Goal: Task Accomplishment & Management: Complete application form

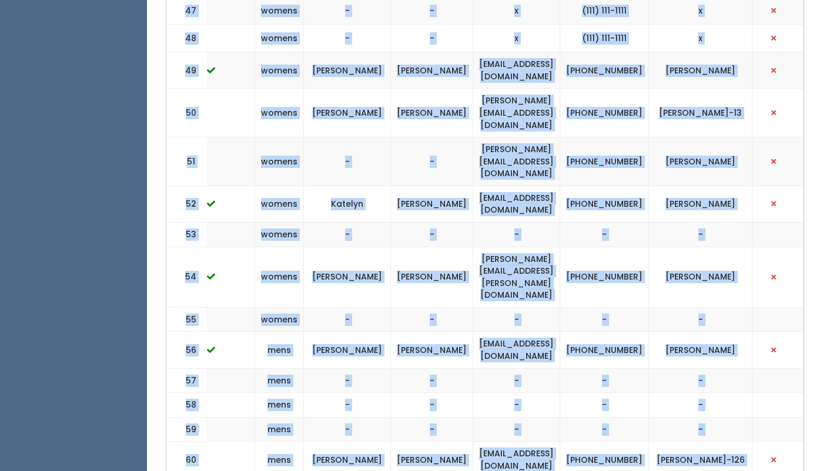
scroll to position [2132, 0]
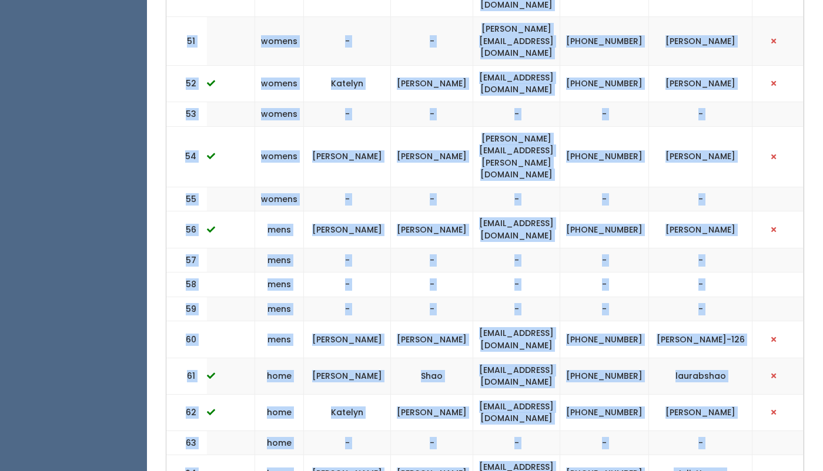
drag, startPoint x: 245, startPoint y: 246, endPoint x: 707, endPoint y: 377, distance: 480.1
copy tbody "kids - - - - - 2 kids - - - - - 3 kids Laura Shao laurabshao@gmail.com (405) 62…"
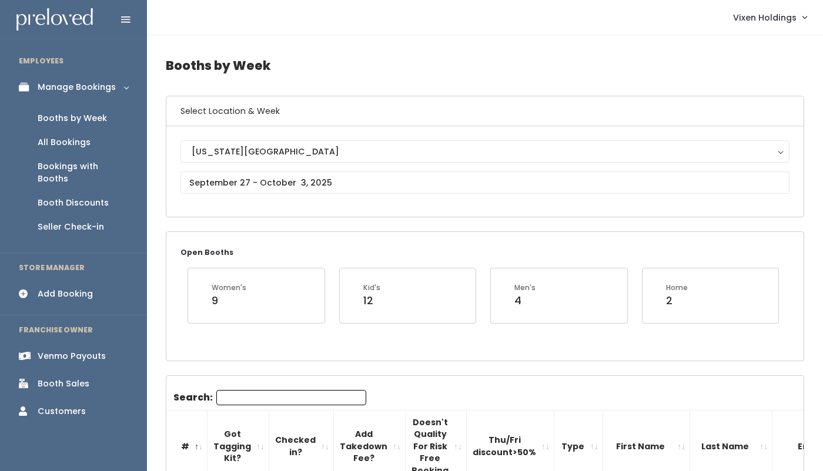
click at [247, 398] on input "Search:" at bounding box center [291, 397] width 150 height 15
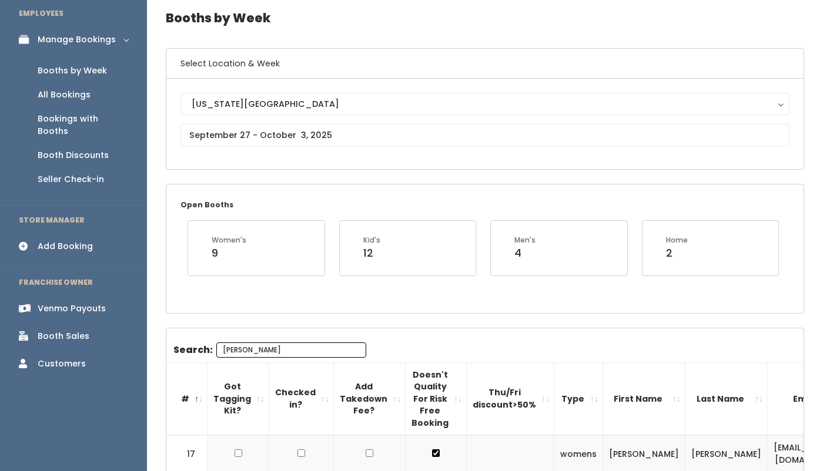
scroll to position [1, 0]
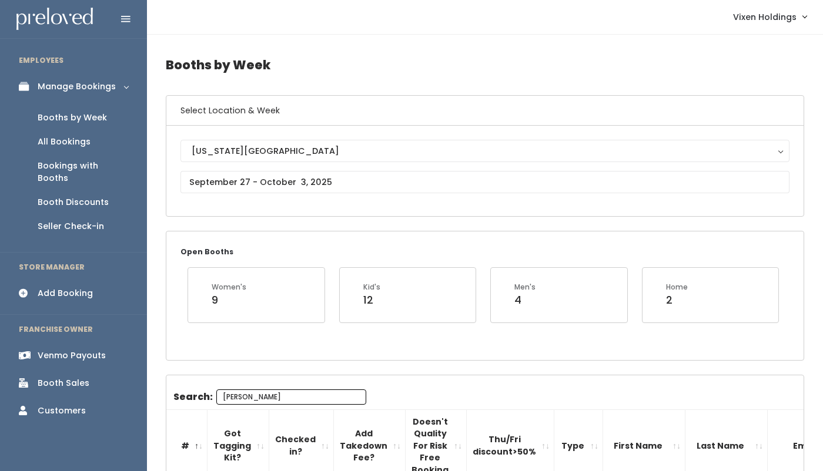
type input "ely"
click at [296, 179] on input "text" at bounding box center [484, 182] width 609 height 22
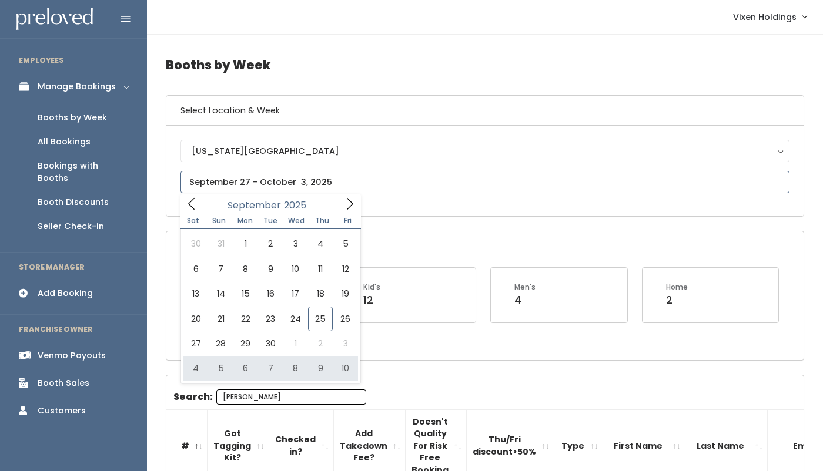
type input "October 4 to October 10"
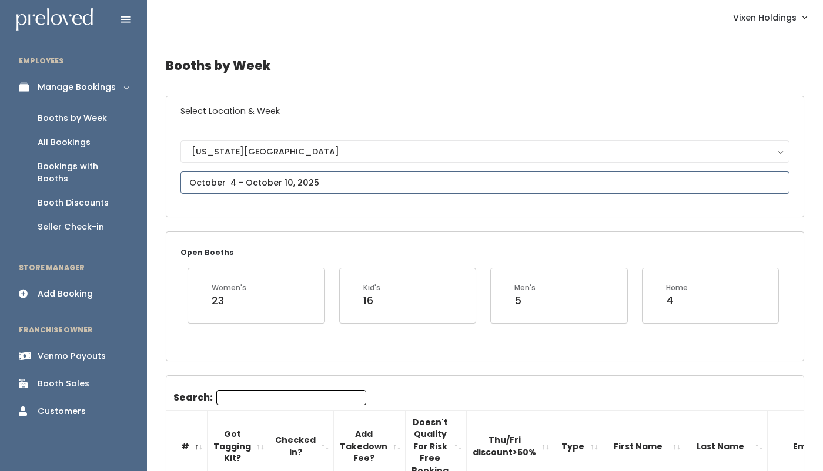
click at [224, 185] on input "text" at bounding box center [484, 183] width 609 height 22
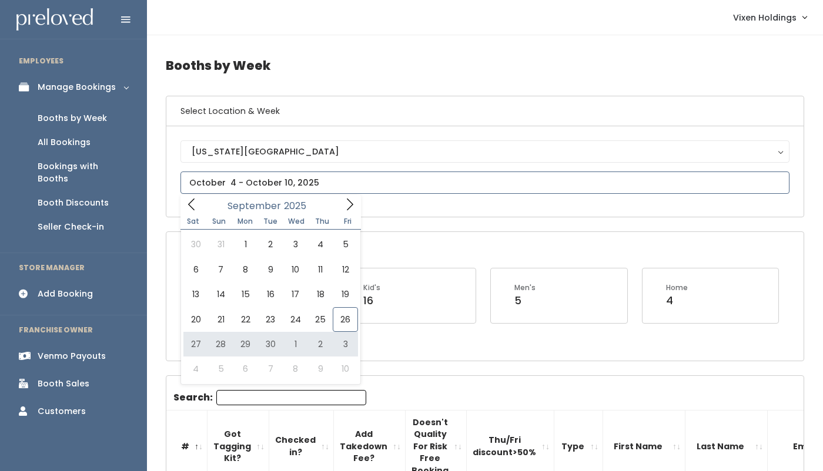
type input "September 27 to October 3"
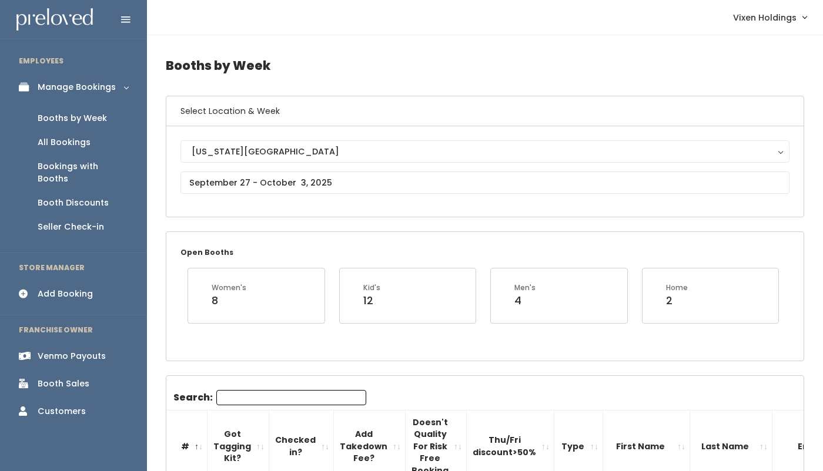
click at [275, 393] on input "Search:" at bounding box center [291, 397] width 150 height 15
type input "e"
type input "war"
click at [242, 182] on input "text" at bounding box center [484, 183] width 609 height 22
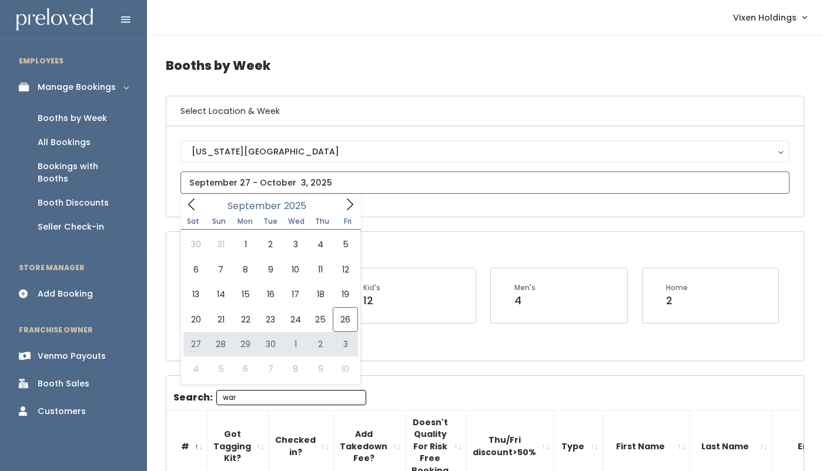
type input "September 27 to October 3"
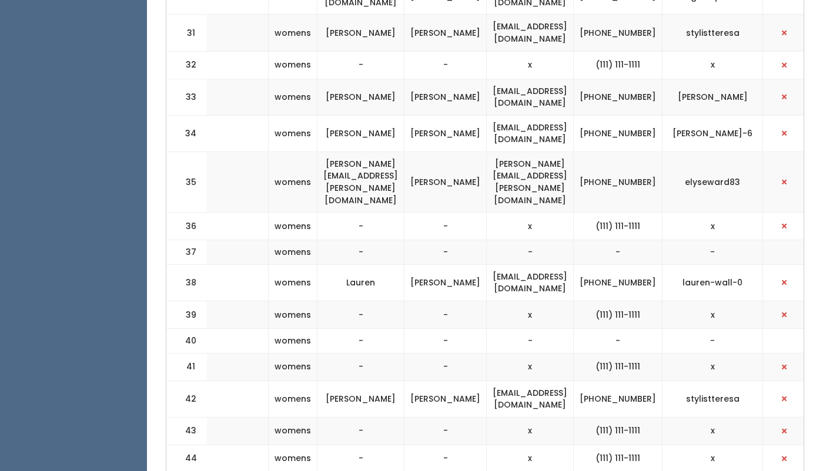
scroll to position [1443, 0]
drag, startPoint x: 613, startPoint y: 108, endPoint x: 480, endPoint y: 115, distance: 134.2
click at [487, 116] on td "beckybarney2500@yahoo.com" at bounding box center [530, 134] width 87 height 36
copy td "beckybarney2500@yahoo.com"
drag, startPoint x: 671, startPoint y: 112, endPoint x: 626, endPoint y: 106, distance: 44.5
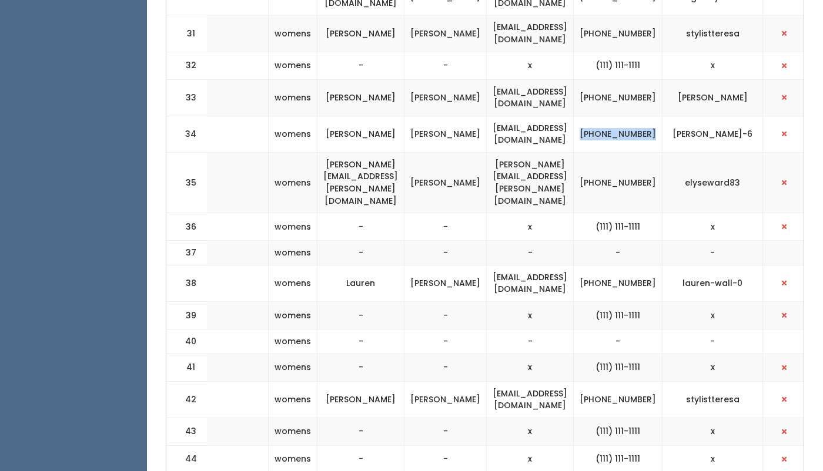
click at [626, 116] on td "[PHONE_NUMBER]" at bounding box center [618, 134] width 89 height 36
copy td "[PHONE_NUMBER]"
drag, startPoint x: 743, startPoint y: 113, endPoint x: 692, endPoint y: 105, distance: 51.8
click at [692, 116] on td "[PERSON_NAME]-6" at bounding box center [712, 134] width 100 height 36
copy td "[PERSON_NAME]-6"
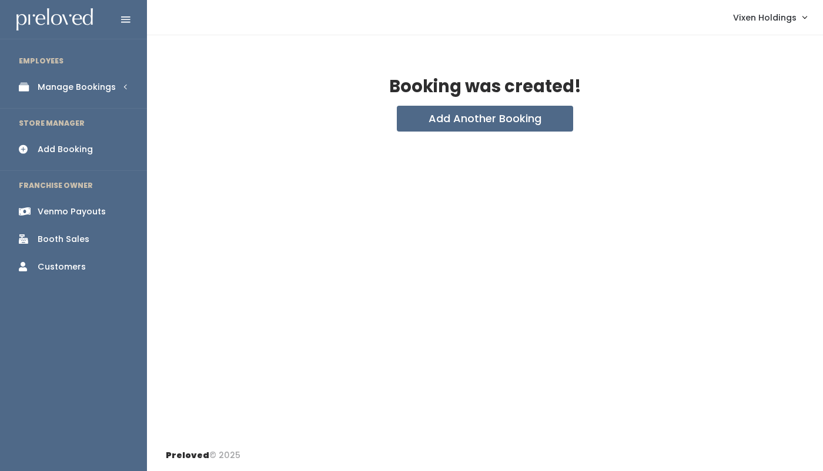
click at [66, 150] on div "Add Booking" at bounding box center [65, 149] width 55 height 12
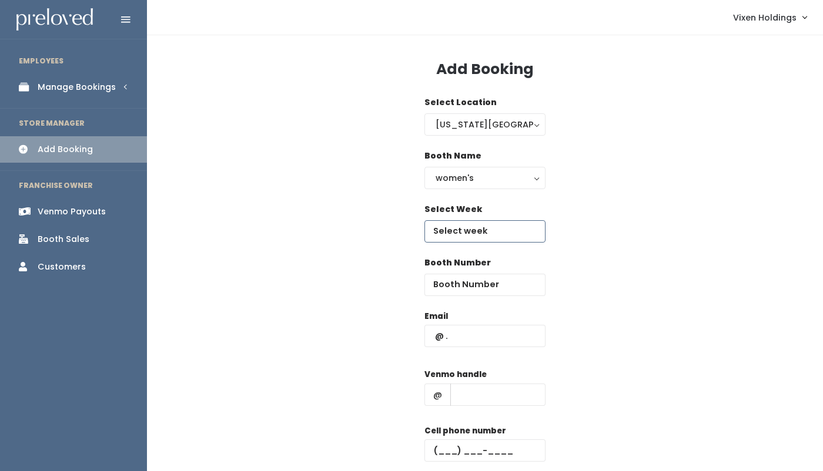
click at [462, 232] on input "text" at bounding box center [484, 231] width 121 height 22
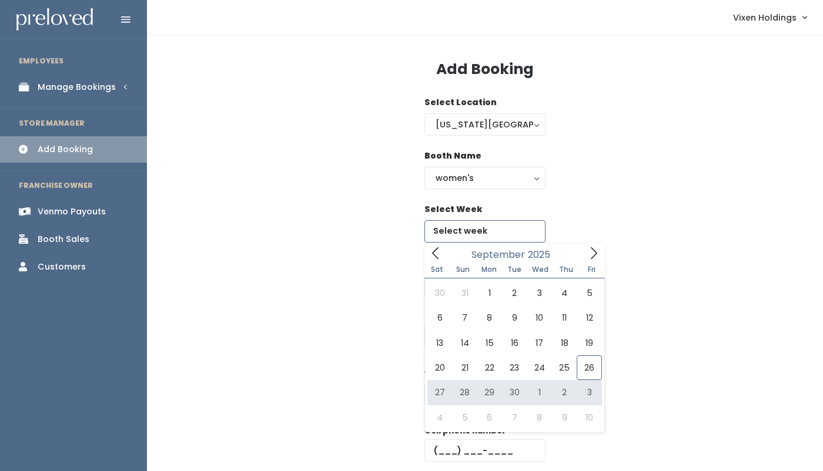
type input "[DATE] to [DATE]"
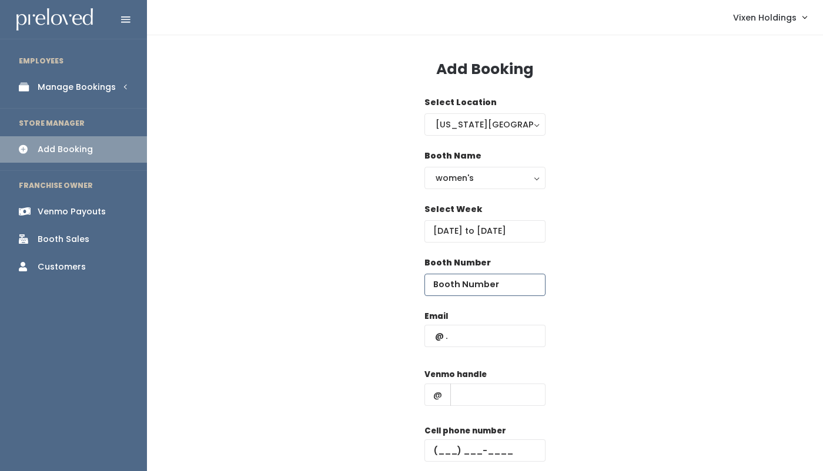
click at [462, 284] on input "number" at bounding box center [484, 285] width 121 height 22
type input "40"
click at [434, 339] on input "text" at bounding box center [484, 336] width 121 height 22
paste input "[EMAIL_ADDRESS][DOMAIN_NAME]"
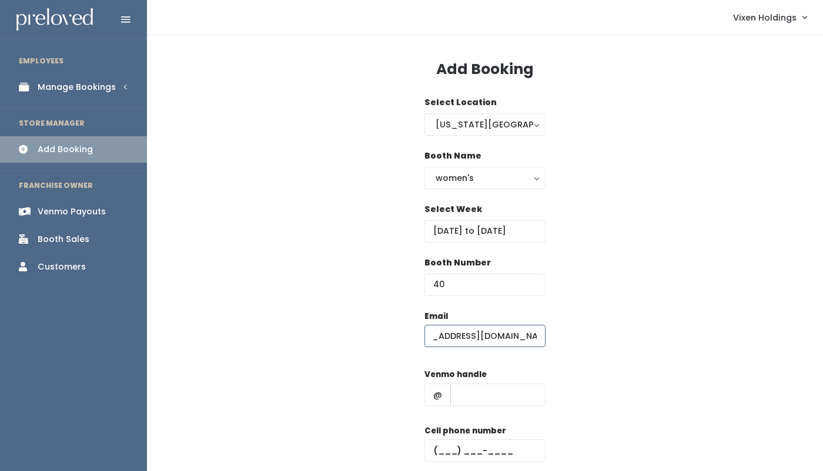
type input "[EMAIL_ADDRESS][DOMAIN_NAME]"
click at [434, 445] on input "text" at bounding box center [484, 451] width 121 height 22
paste input "[PHONE_NUMBER]"
type input "[PHONE_NUMBER]"
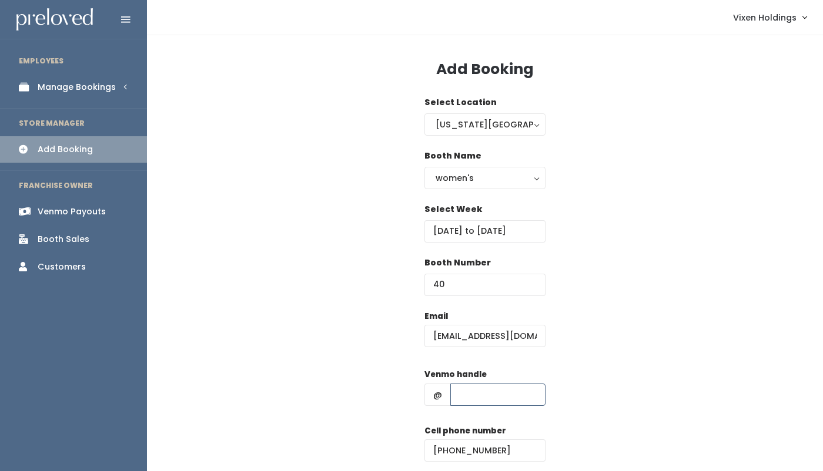
click at [474, 395] on input "text" at bounding box center [497, 395] width 95 height 22
paste input "[PERSON_NAME]-6"
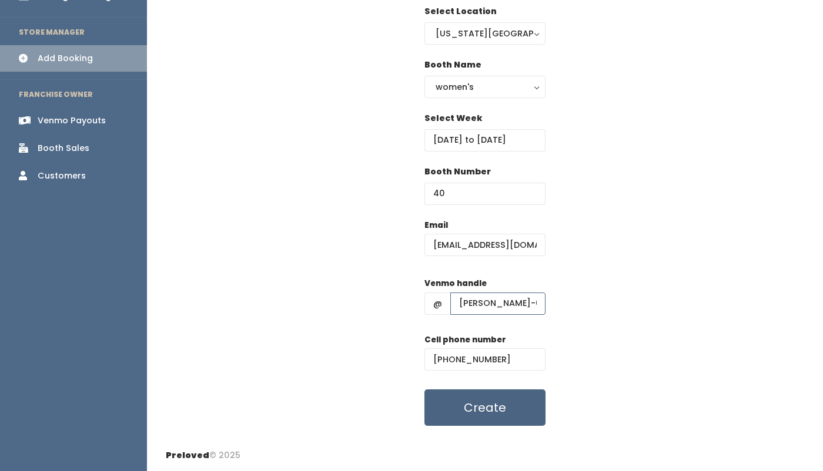
type input "[PERSON_NAME]-6"
click at [505, 407] on button "Create" at bounding box center [484, 408] width 121 height 36
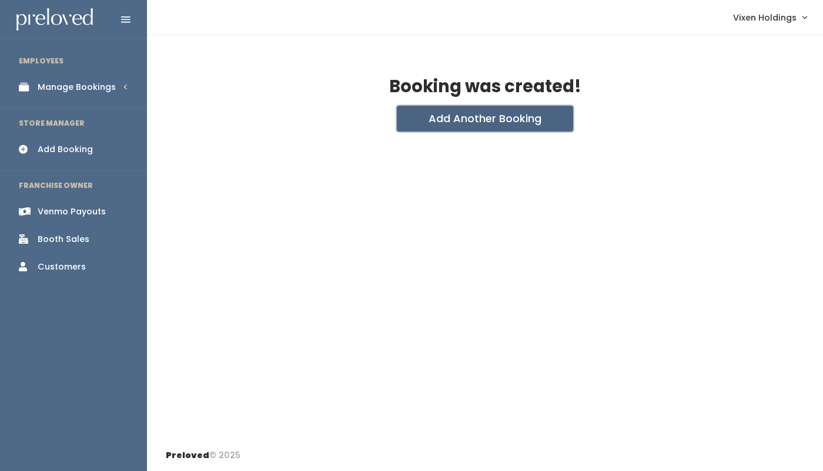
click at [447, 118] on button "Add Another Booking" at bounding box center [485, 119] width 176 height 26
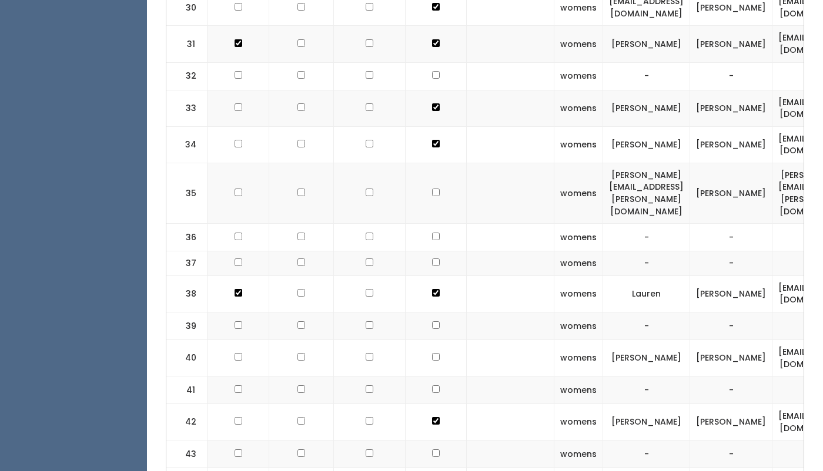
scroll to position [1431, 0]
click at [432, 354] on input "checkbox" at bounding box center [436, 358] width 8 height 8
checkbox input "true"
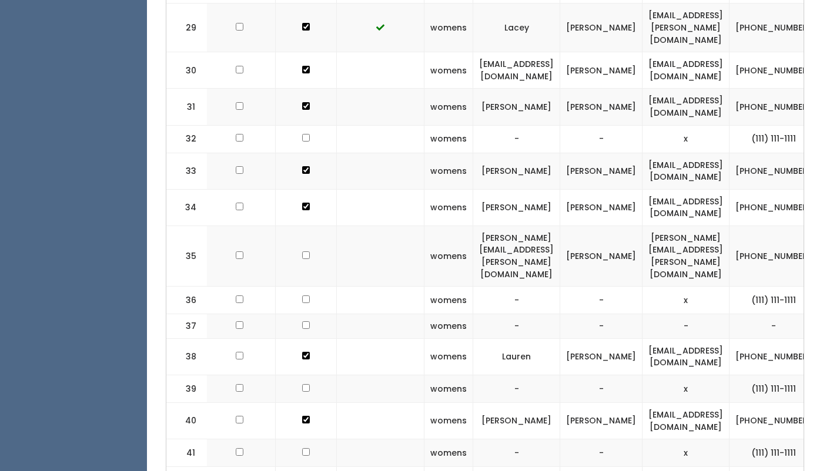
scroll to position [0, 286]
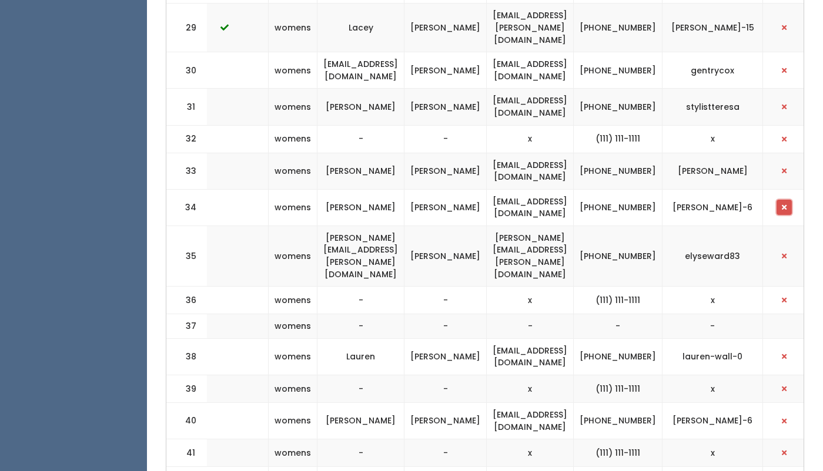
click at [782, 204] on span "button" at bounding box center [784, 207] width 5 height 7
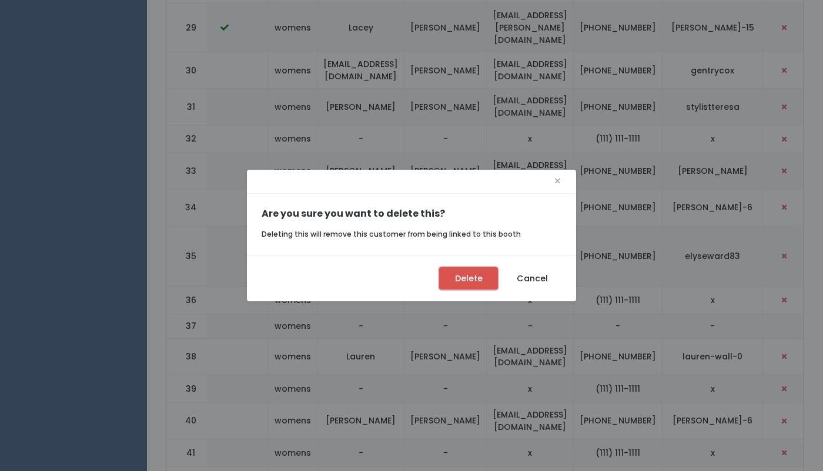
click at [465, 279] on button "Delete" at bounding box center [468, 278] width 59 height 22
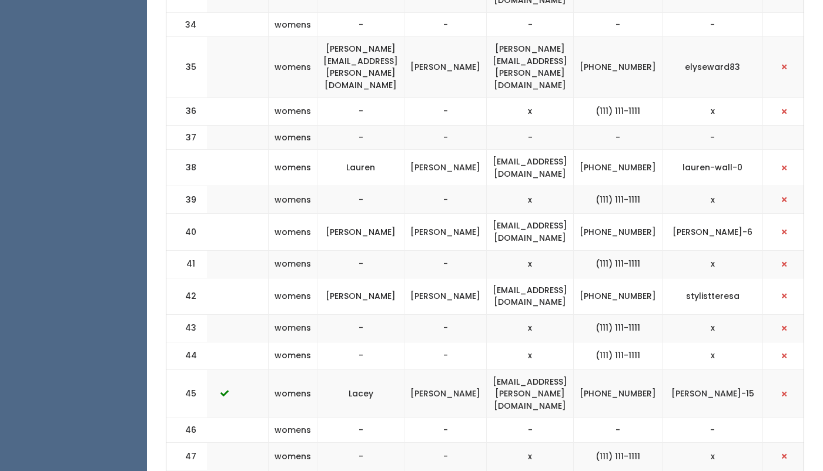
scroll to position [1552, 0]
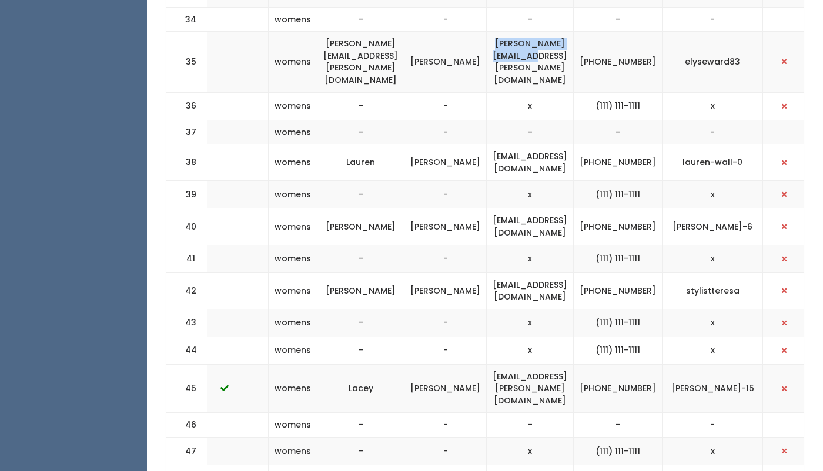
drag, startPoint x: 604, startPoint y: 24, endPoint x: 495, endPoint y: 27, distance: 108.2
click at [495, 32] on td "[PERSON_NAME][EMAIL_ADDRESS][PERSON_NAME][DOMAIN_NAME]" at bounding box center [530, 62] width 87 height 61
copy td "[PERSON_NAME][EMAIL_ADDRESS][PERSON_NAME][DOMAIN_NAME]"
drag, startPoint x: 666, startPoint y: 28, endPoint x: 632, endPoint y: 19, distance: 35.4
click at [632, 32] on td "[PHONE_NUMBER]" at bounding box center [618, 62] width 89 height 61
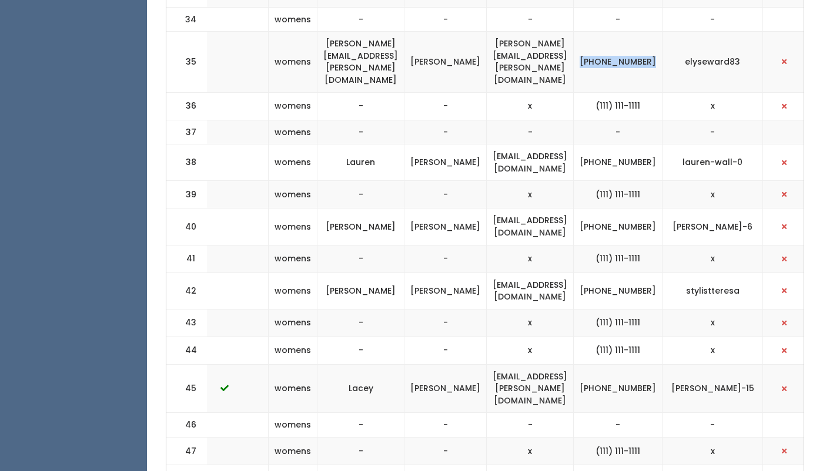
copy td "[PHONE_NUMBER]"
drag, startPoint x: 747, startPoint y: 21, endPoint x: 693, endPoint y: 24, distance: 54.1
click at [693, 32] on td "elyseward83" at bounding box center [712, 62] width 100 height 61
copy td "elyseward83"
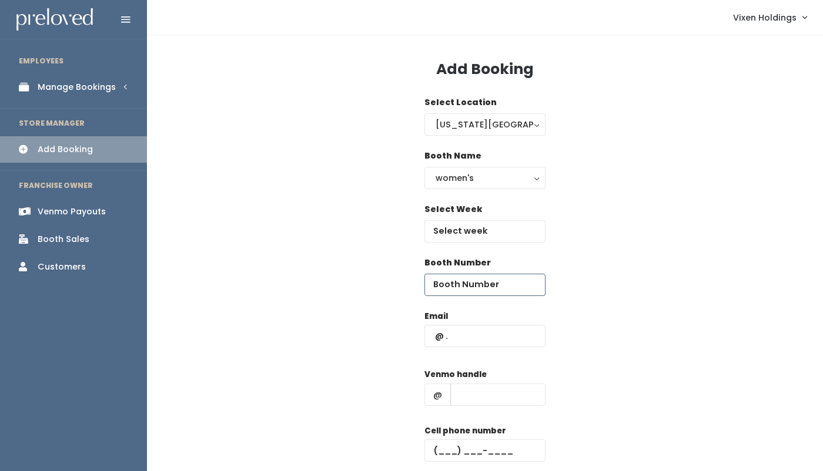
click at [450, 289] on input "number" at bounding box center [484, 285] width 121 height 22
type input "34"
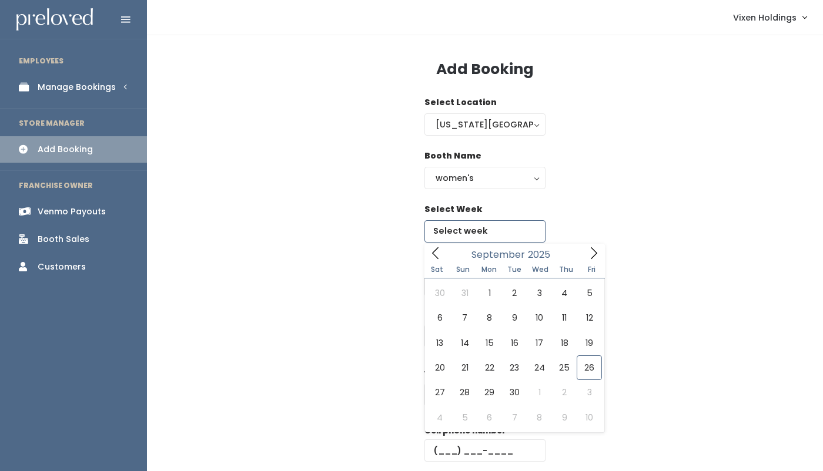
click at [473, 231] on input "text" at bounding box center [484, 231] width 121 height 22
type input "September 27 to October 3"
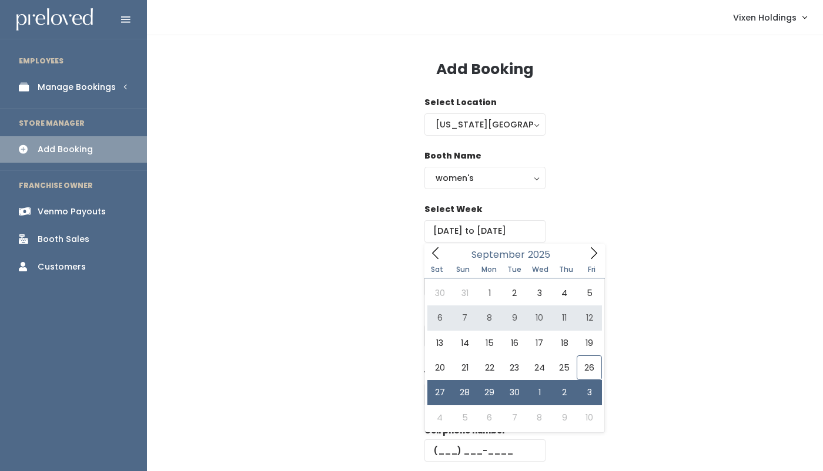
click at [355, 321] on div "Email Venmo handle @ Cell phone number Create" at bounding box center [485, 413] width 638 height 207
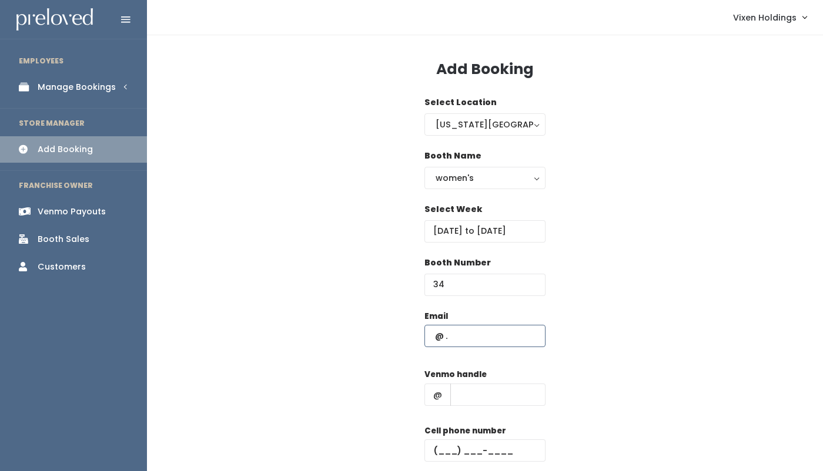
click at [432, 334] on input "text" at bounding box center [484, 336] width 121 height 22
paste input "[PERSON_NAME][EMAIL_ADDRESS][PERSON_NAME][DOMAIN_NAME]"
type input "[PERSON_NAME][EMAIL_ADDRESS][PERSON_NAME][DOMAIN_NAME]"
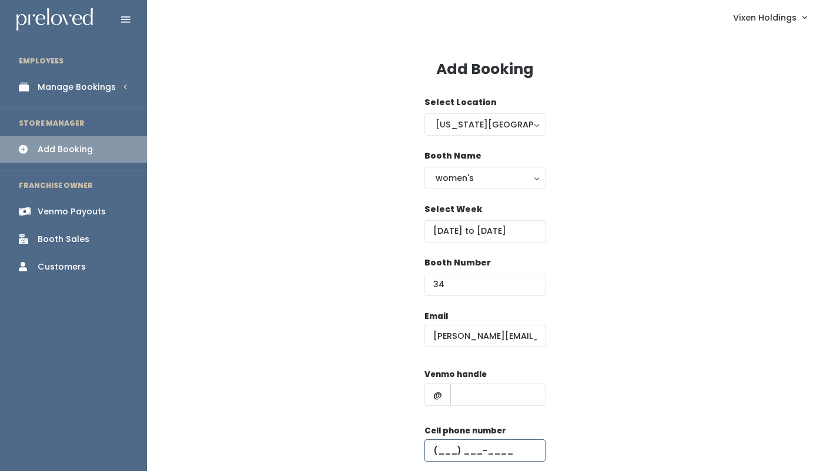
click at [434, 443] on input "text" at bounding box center [484, 451] width 121 height 22
paste input "[PHONE_NUMBER]"
type input "[PHONE_NUMBER]"
click at [470, 398] on input "text" at bounding box center [497, 395] width 95 height 22
paste input "elyseward83"
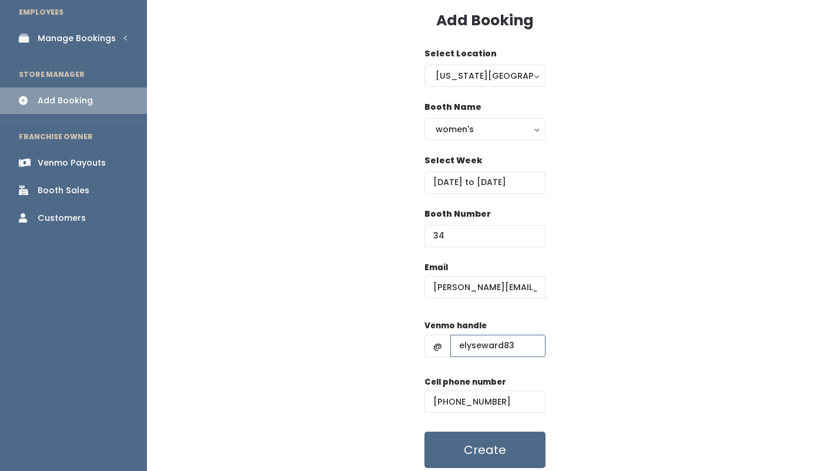
scroll to position [60, 0]
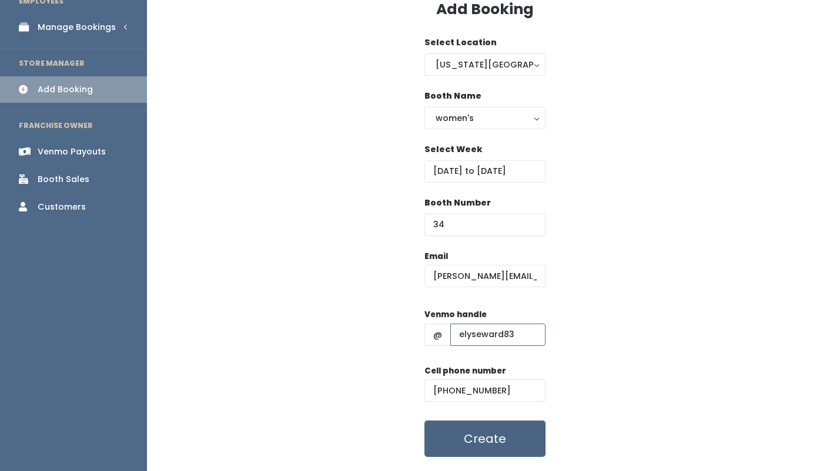
type input "elyseward83"
click at [502, 441] on button "Create" at bounding box center [484, 439] width 121 height 36
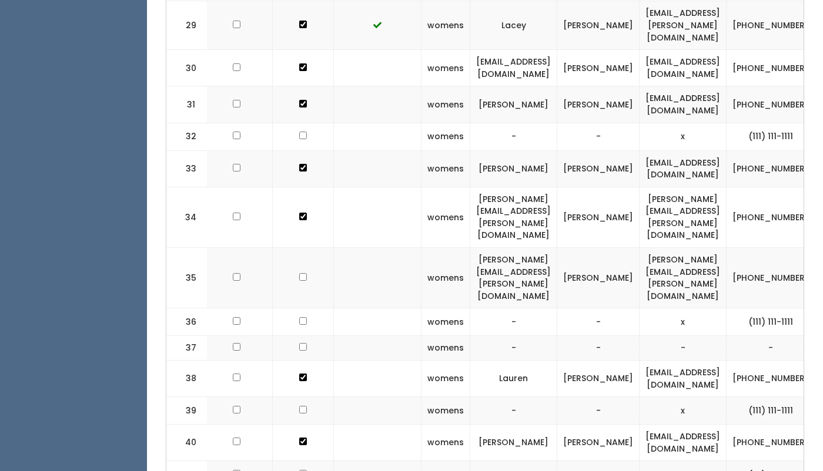
scroll to position [0, 142]
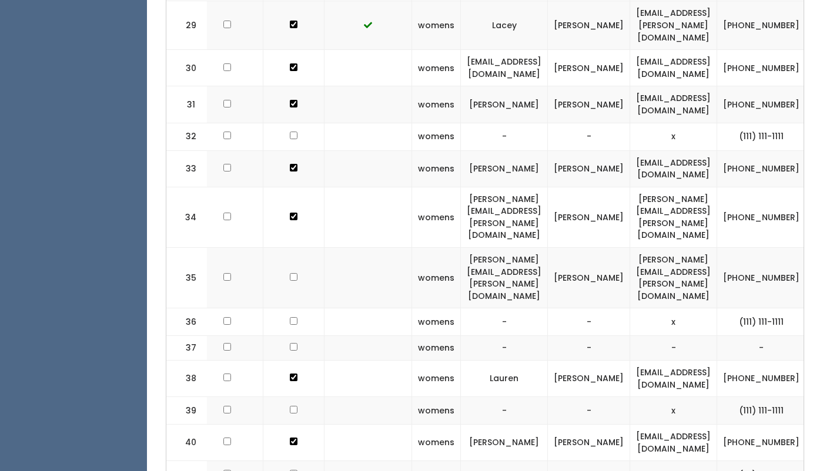
click at [290, 213] on input "checkbox" at bounding box center [294, 217] width 8 height 8
checkbox input "false"
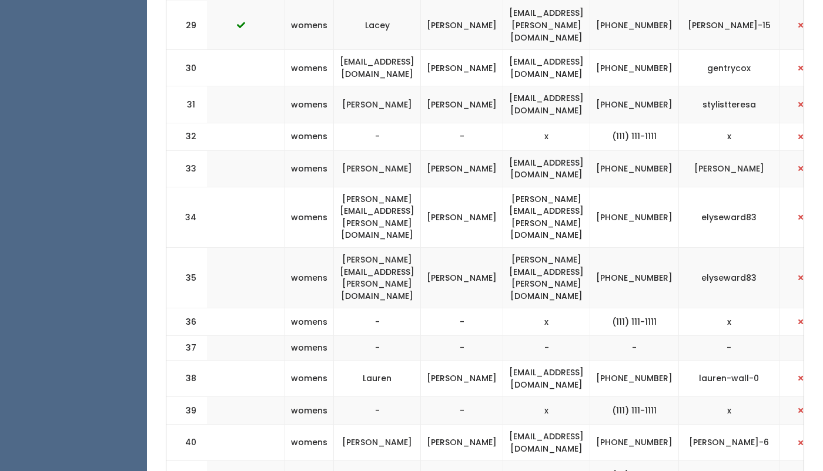
scroll to position [0, 286]
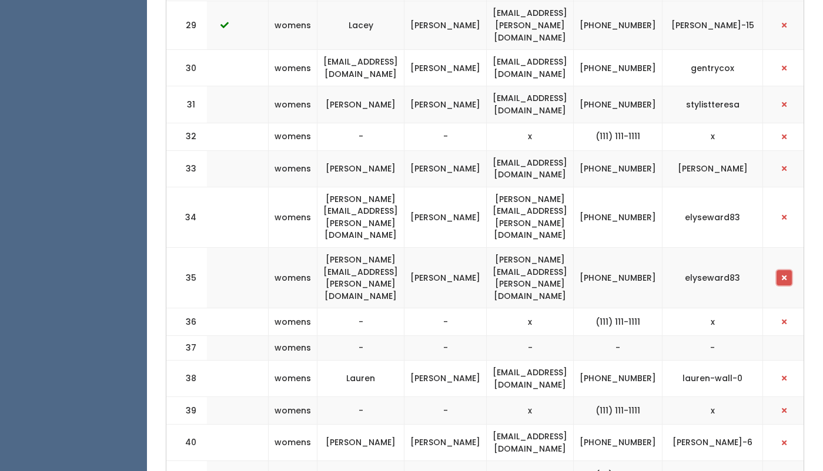
click at [782, 274] on span "button" at bounding box center [784, 277] width 5 height 7
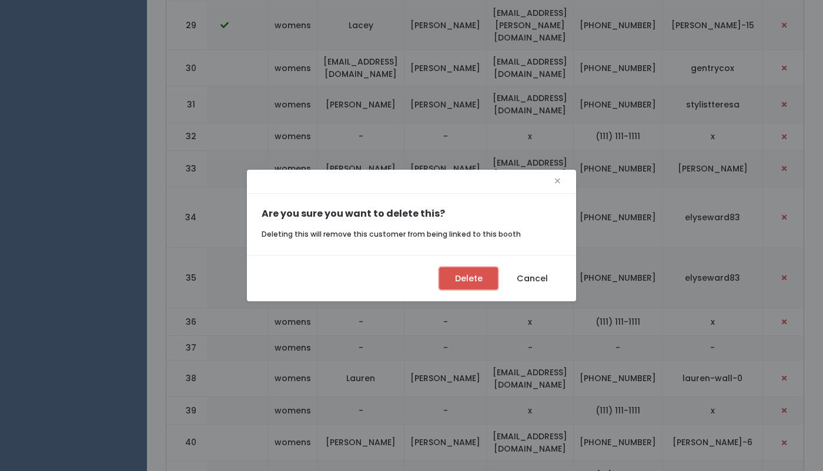
click at [457, 273] on button "Delete" at bounding box center [468, 278] width 59 height 22
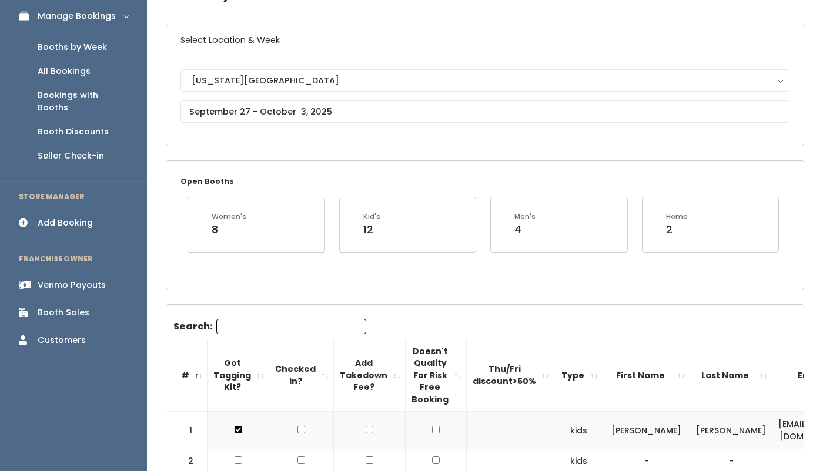
scroll to position [64, 0]
